Goal: Transaction & Acquisition: Book appointment/travel/reservation

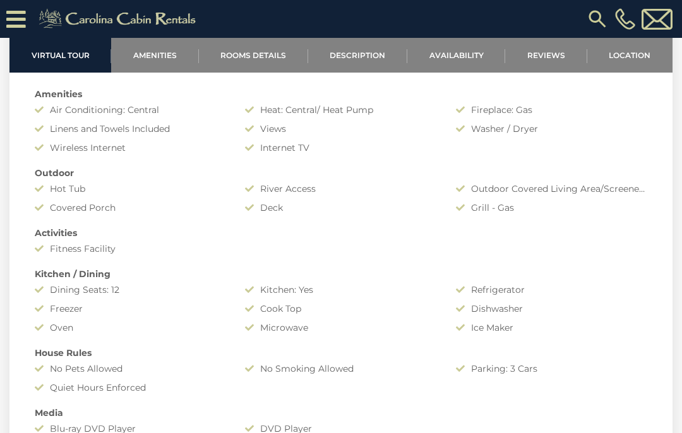
scroll to position [884, 0]
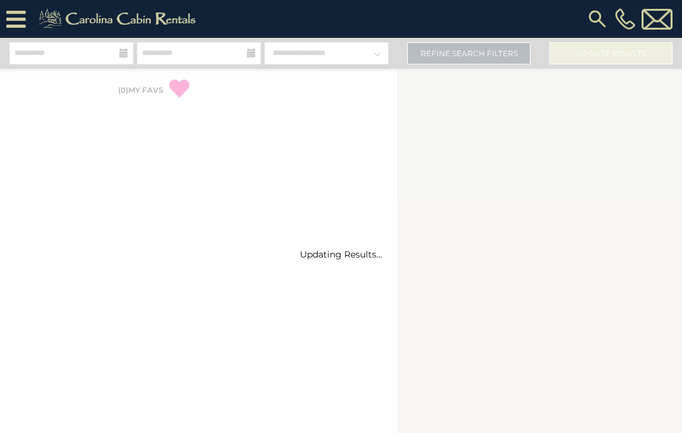
select select "*"
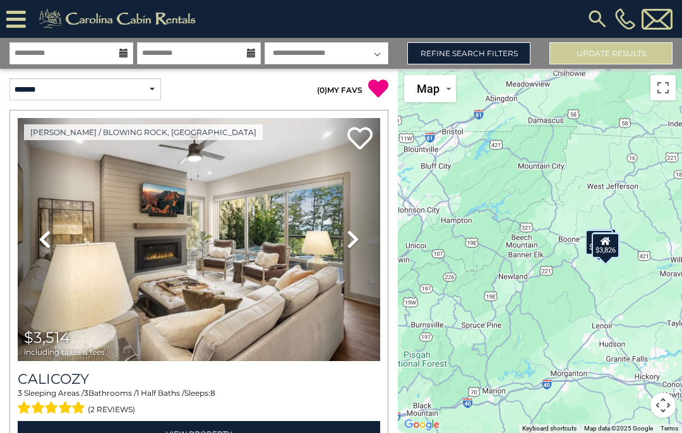
click at [476, 52] on link "Refine Search Filters" at bounding box center [468, 53] width 123 height 22
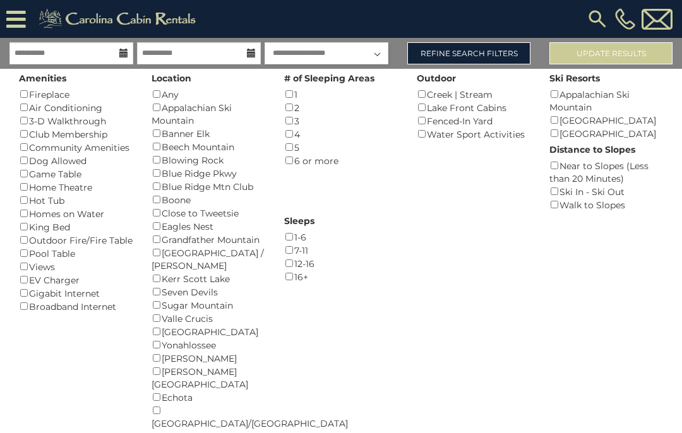
click at [54, 180] on div "Home Theatre ()" at bounding box center [76, 186] width 114 height 13
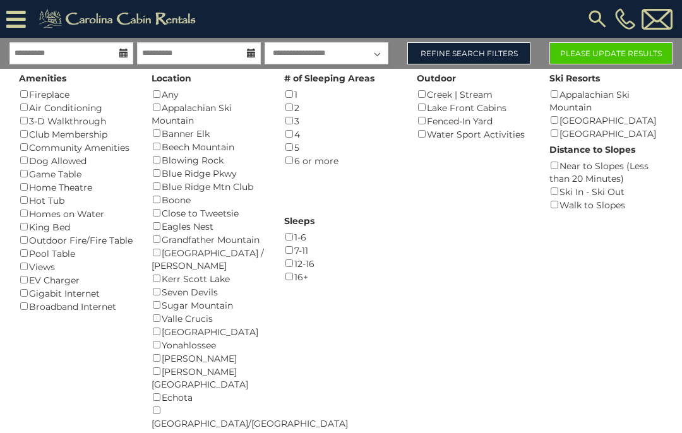
click at [616, 56] on button "Please Update Results" at bounding box center [610, 53] width 123 height 22
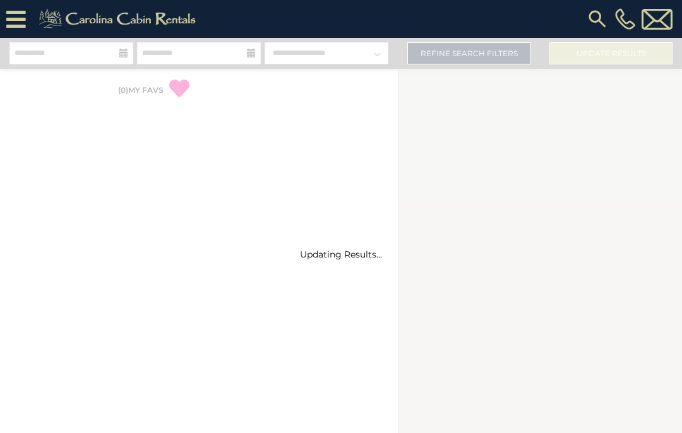
select select "*"
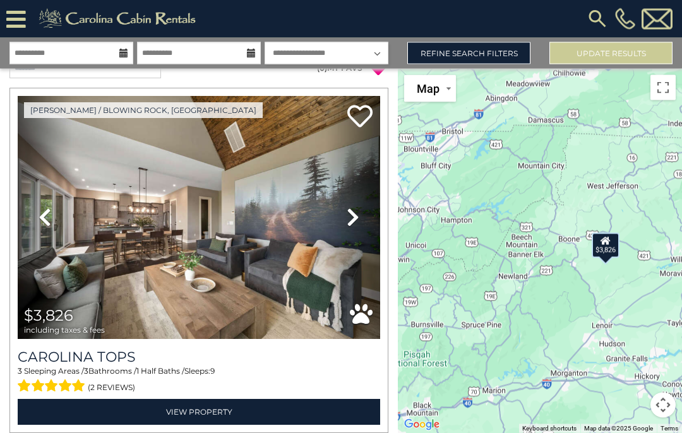
scroll to position [52, 0]
click at [352, 207] on icon at bounding box center [352, 217] width 13 height 20
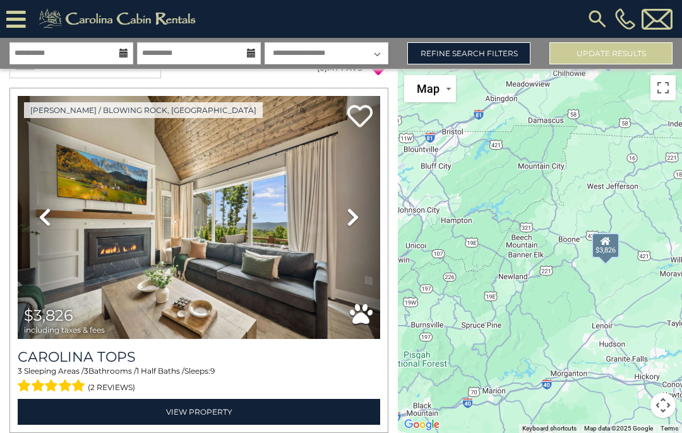
click at [346, 176] on link "Next" at bounding box center [353, 217] width 54 height 243
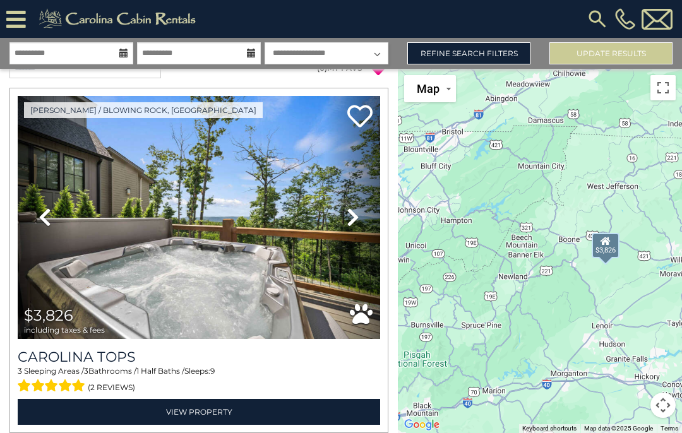
click at [350, 207] on icon at bounding box center [352, 217] width 13 height 20
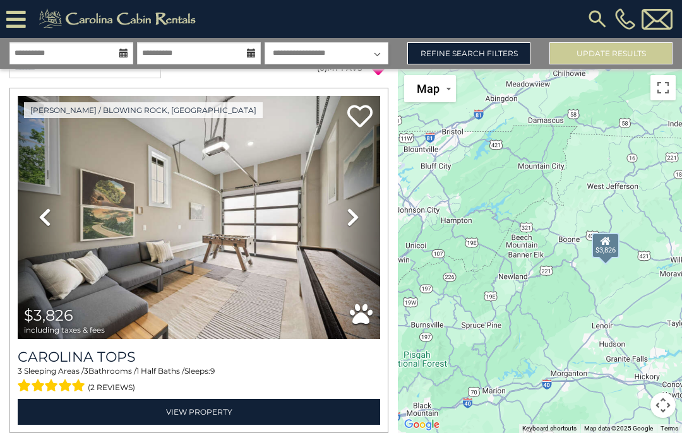
click at [350, 207] on icon at bounding box center [352, 217] width 13 height 20
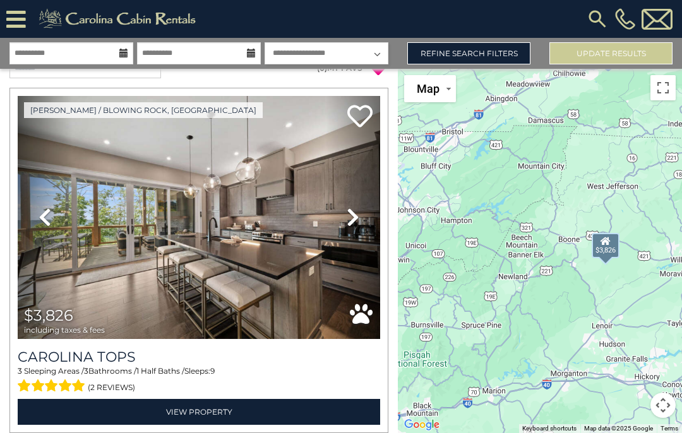
click at [350, 207] on icon at bounding box center [352, 217] width 13 height 20
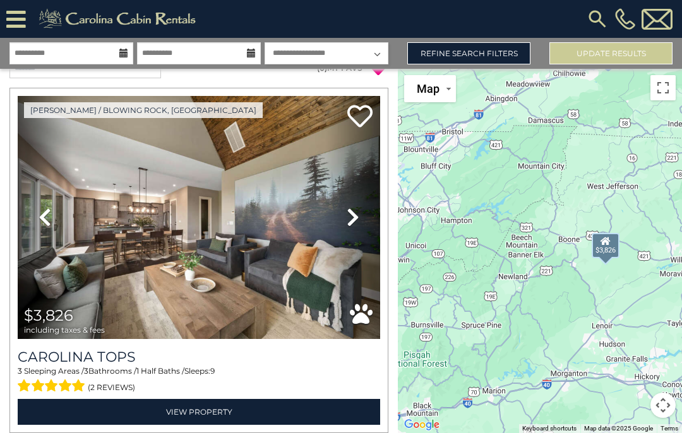
click at [343, 166] on link "Next" at bounding box center [353, 217] width 54 height 243
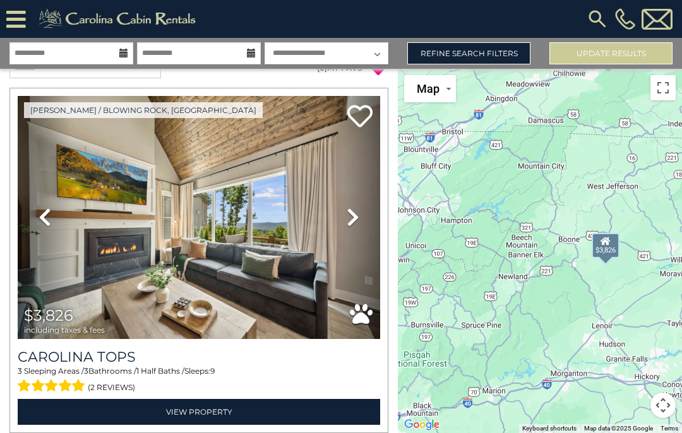
click at [350, 207] on icon at bounding box center [352, 217] width 13 height 20
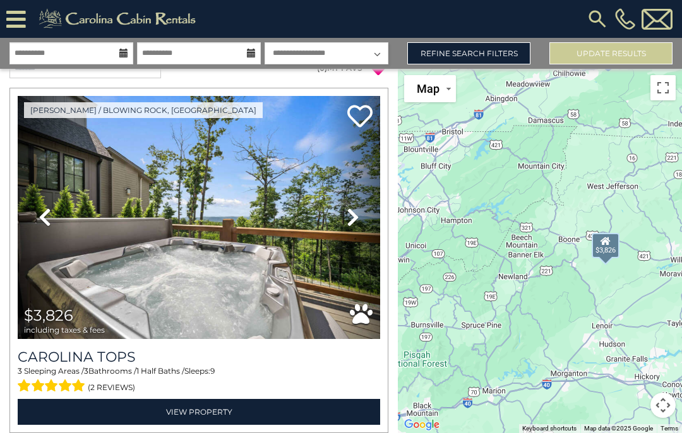
click at [353, 207] on icon at bounding box center [352, 217] width 13 height 20
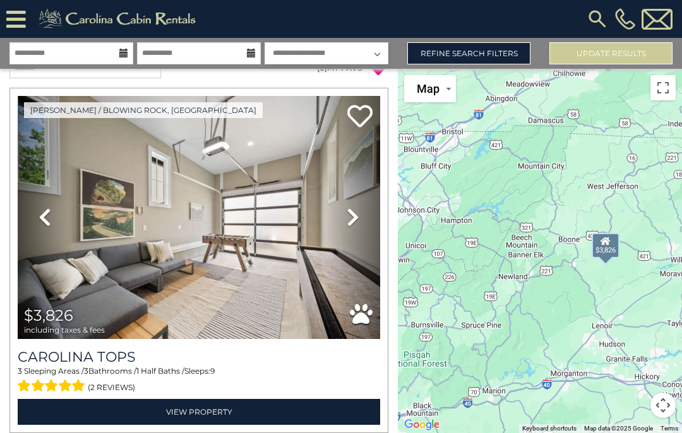
click at [351, 207] on icon at bounding box center [352, 217] width 13 height 20
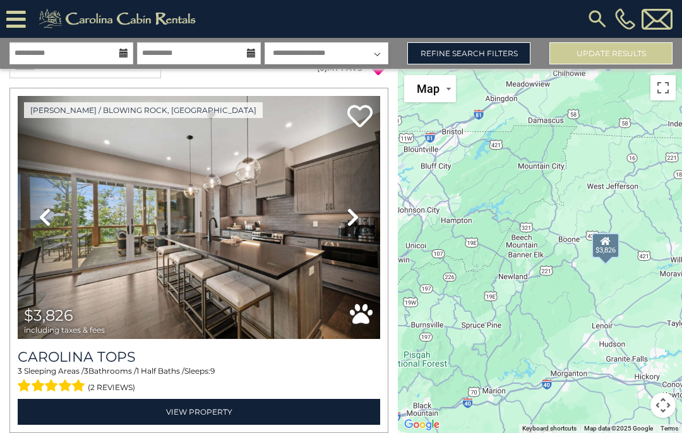
click at [356, 207] on icon at bounding box center [352, 217] width 13 height 20
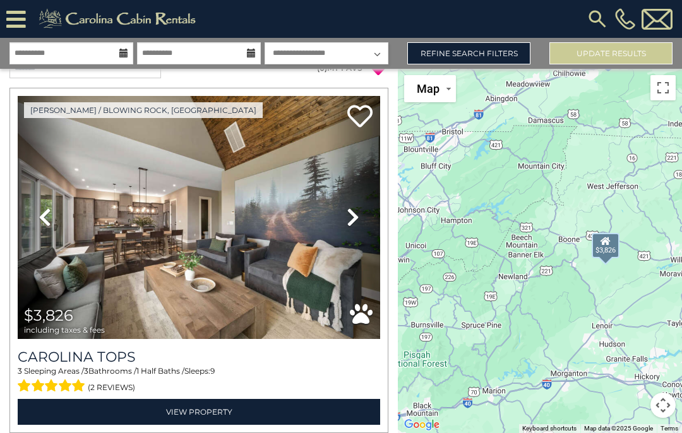
click at [350, 207] on icon at bounding box center [352, 217] width 13 height 20
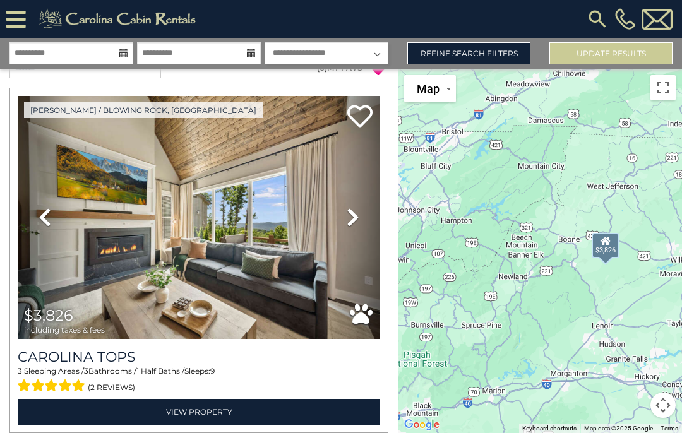
click at [350, 207] on icon at bounding box center [352, 217] width 13 height 20
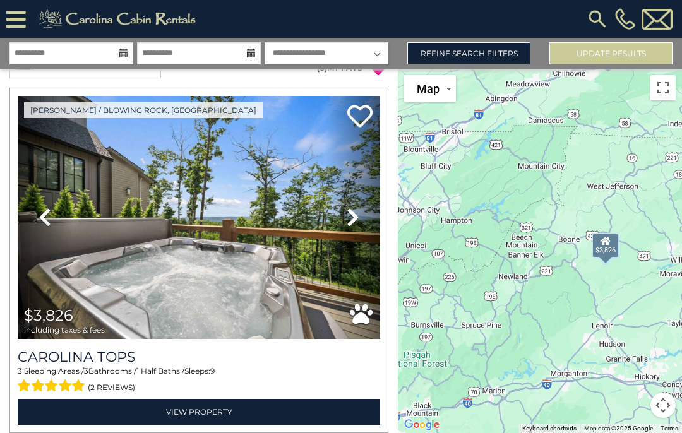
click at [353, 207] on icon at bounding box center [352, 217] width 13 height 20
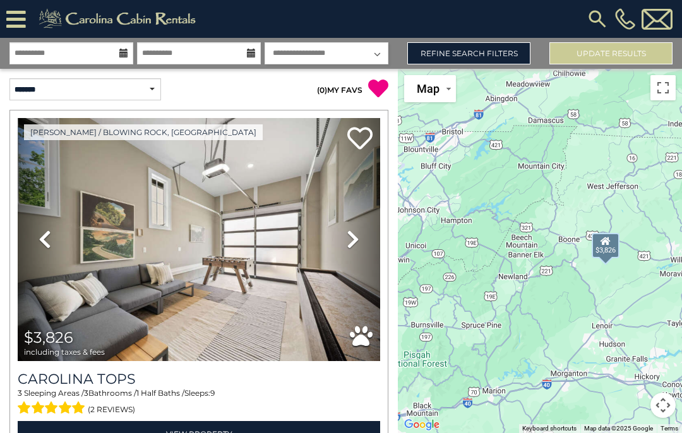
scroll to position [0, 0]
